Goal: Find specific page/section: Find specific page/section

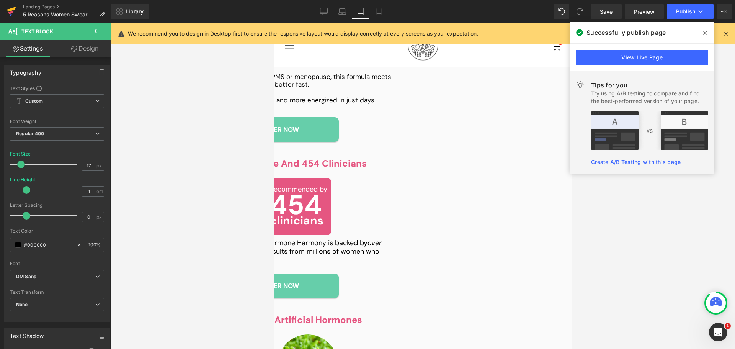
click at [8, 11] on icon at bounding box center [11, 9] width 9 height 5
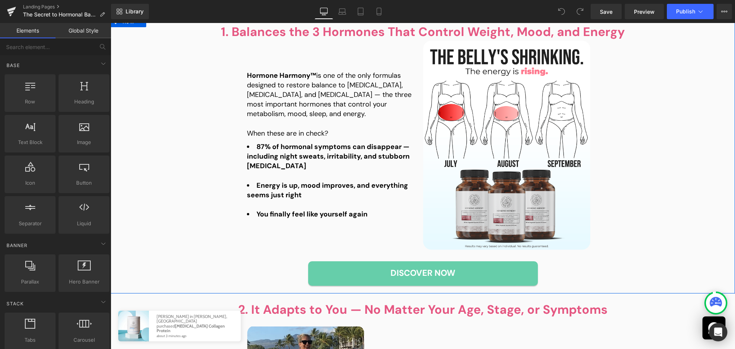
scroll to position [612, 0]
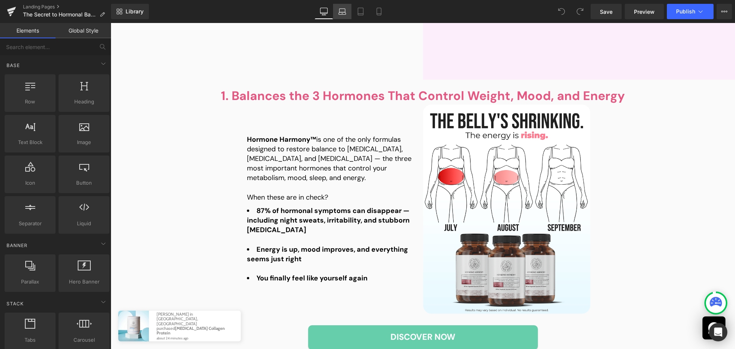
click at [341, 13] on icon at bounding box center [342, 12] width 8 height 8
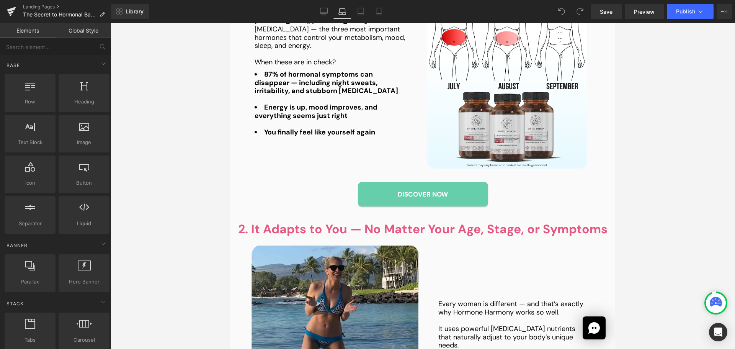
scroll to position [535, 0]
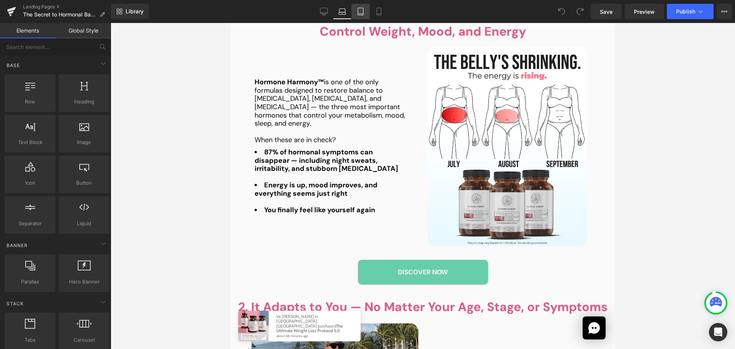
click at [356, 12] on link "Tablet" at bounding box center [360, 11] width 18 height 15
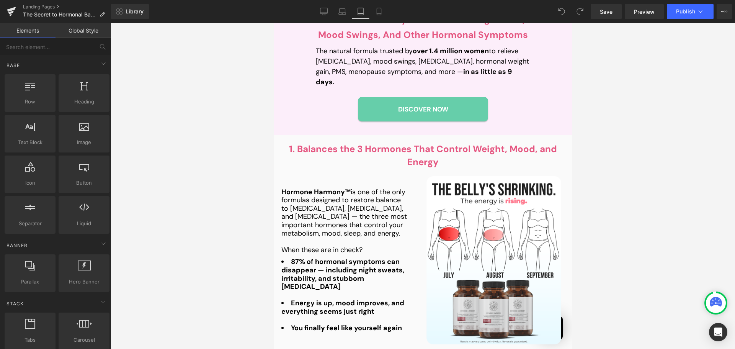
scroll to position [685, 0]
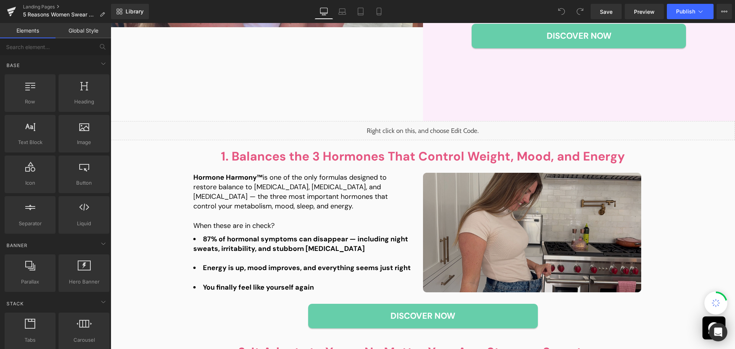
scroll to position [574, 0]
